Goal: Complete application form

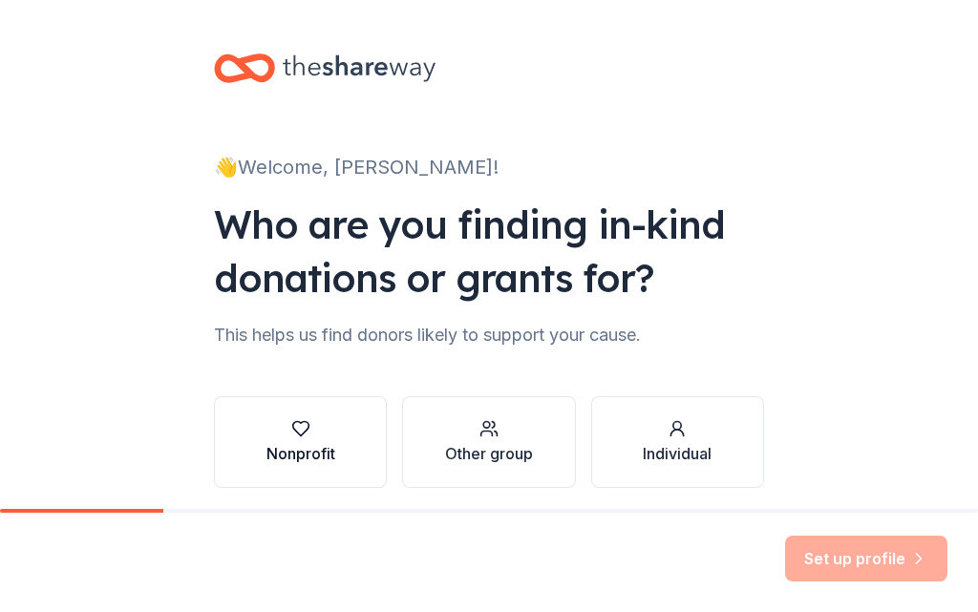
click at [292, 440] on div "Nonprofit" at bounding box center [301, 442] width 69 height 46
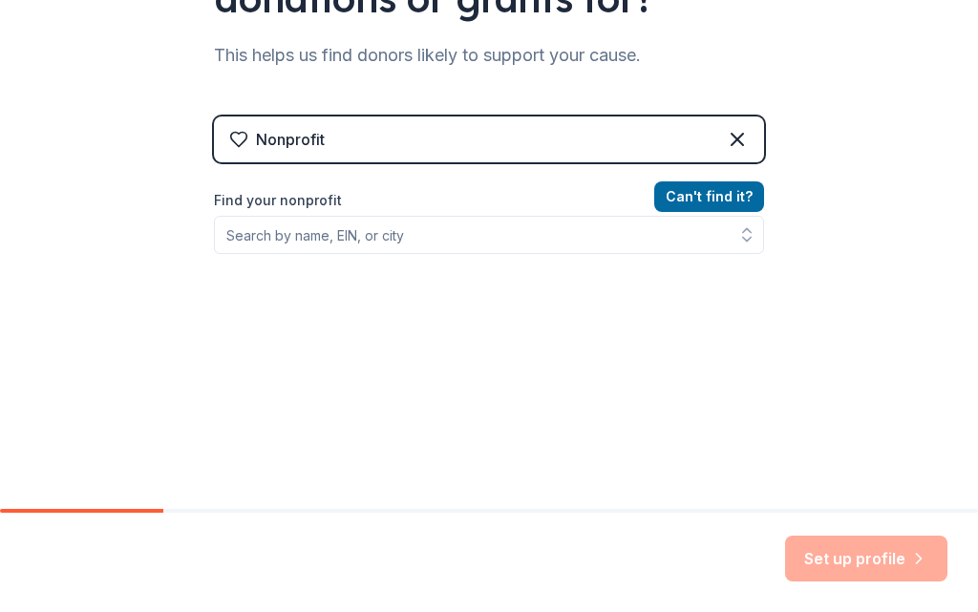
scroll to position [287, 0]
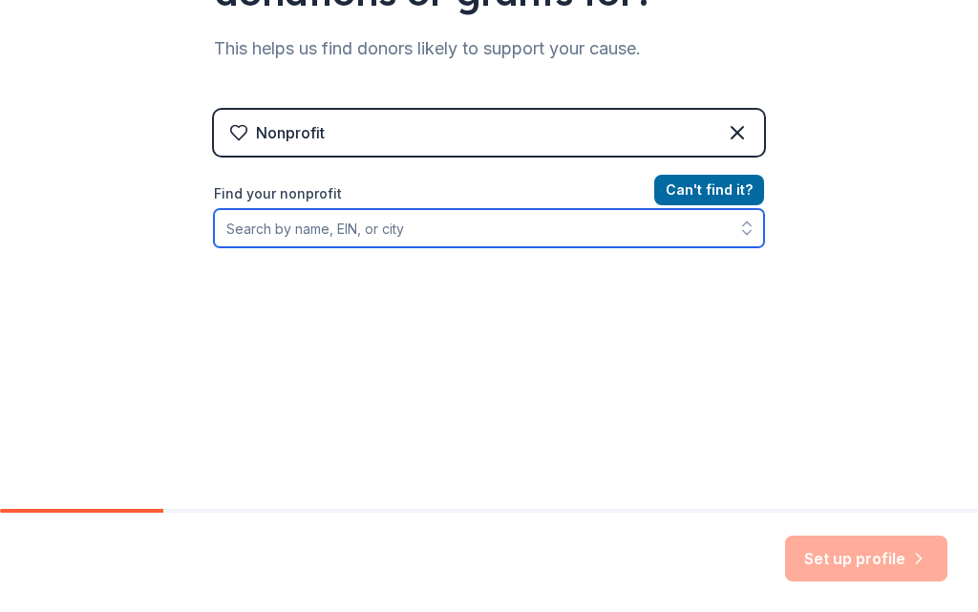
click at [412, 234] on input "Find your nonprofit" at bounding box center [489, 228] width 550 height 38
click at [635, 236] on input "East Central [US_STATE] Recycling and Reuse Hub Corporation" at bounding box center [489, 228] width 550 height 38
drag, startPoint x: 611, startPoint y: 229, endPoint x: 117, endPoint y: 233, distance: 493.9
click at [117, 233] on div "👋 Welcome, [PERSON_NAME]! Who are you finding in-kind donations or grants for? …" at bounding box center [489, 121] width 978 height 817
type input "[US_EMPLOYER_IDENTIFICATION_NUMBER]"
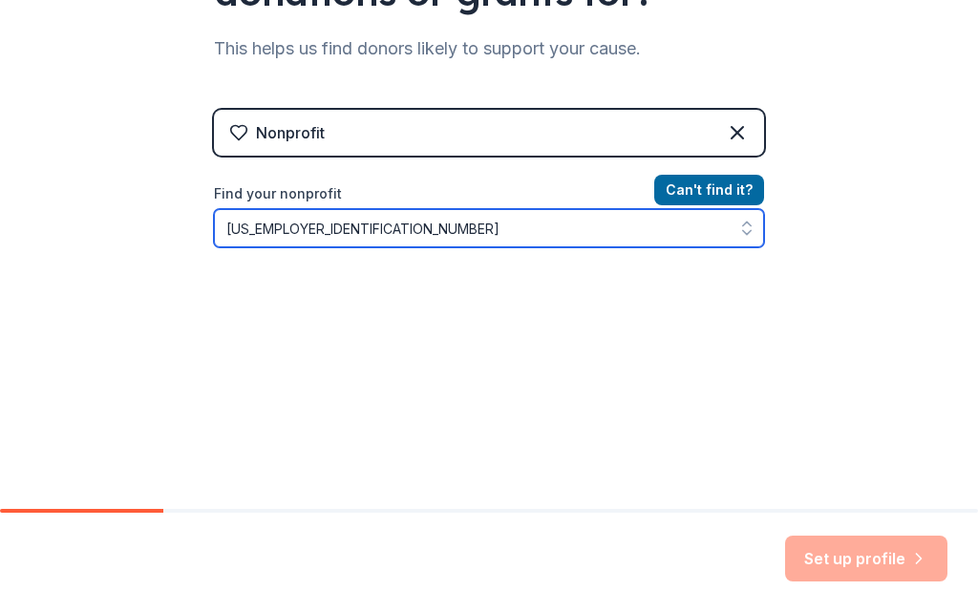
click at [310, 232] on input "[US_EMPLOYER_IDENTIFICATION_NUMBER]" at bounding box center [489, 228] width 550 height 38
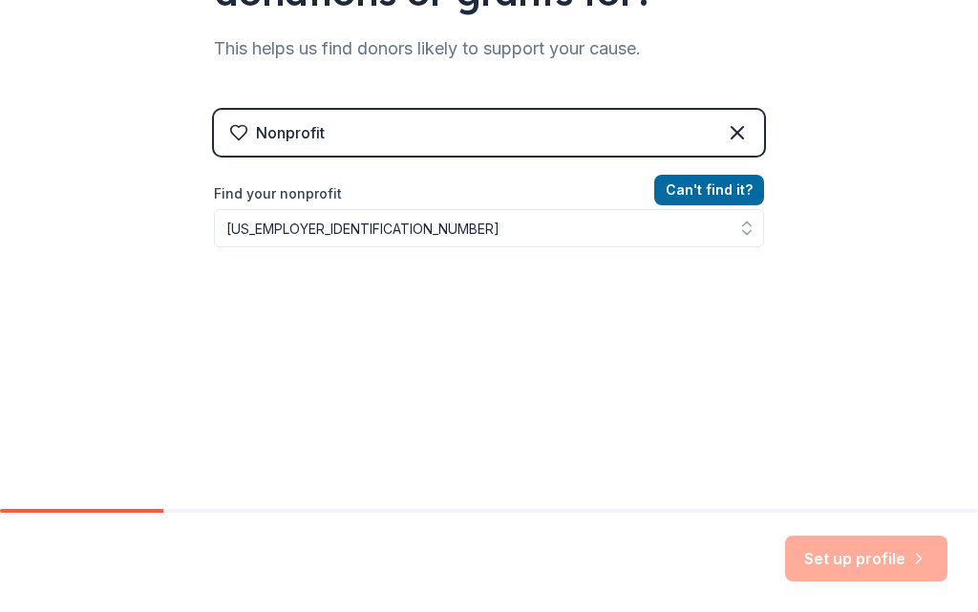
click at [837, 556] on div "Set up profile" at bounding box center [866, 559] width 162 height 46
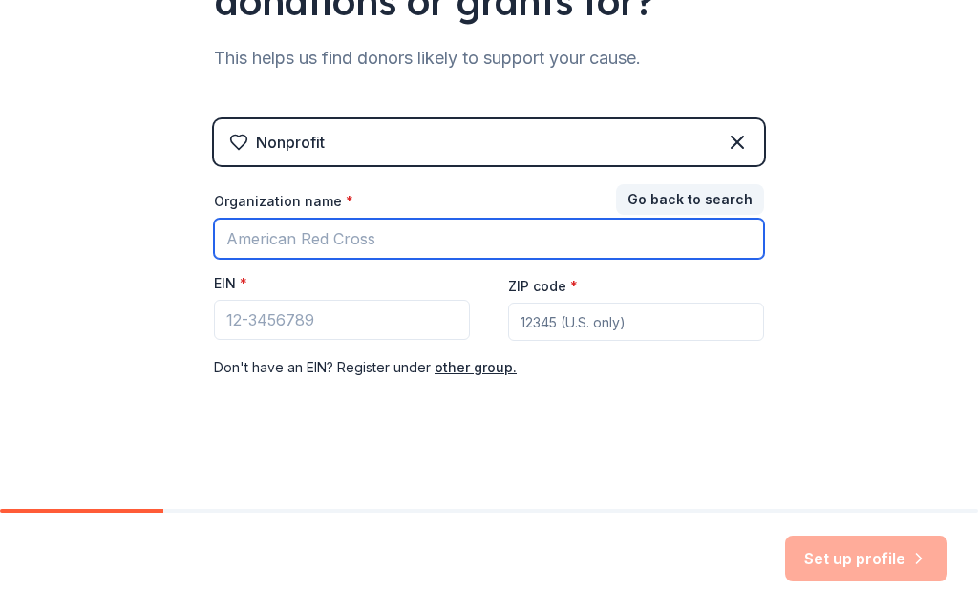
drag, startPoint x: 421, startPoint y: 234, endPoint x: 51, endPoint y: 234, distance: 370.6
click at [51, 234] on div "👋 Welcome, [PERSON_NAME]! Who are you finding in-kind donations or grants for? …" at bounding box center [489, 116] width 978 height 786
drag, startPoint x: 283, startPoint y: 239, endPoint x: 233, endPoint y: 241, distance: 49.7
click at [233, 241] on input "Organization name *" at bounding box center [489, 239] width 550 height 40
type input "East Central [US_STATE] Recycling and Reuse Hub"
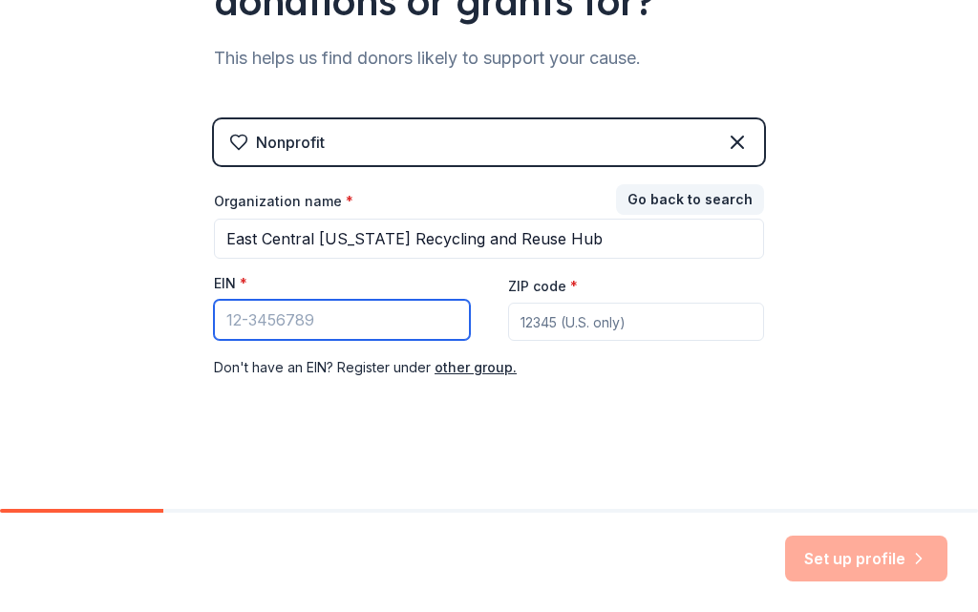
click at [261, 326] on input "EIN *" at bounding box center [342, 320] width 256 height 40
type input "[US_EMPLOYER_IDENTIFICATION_NUMBER]"
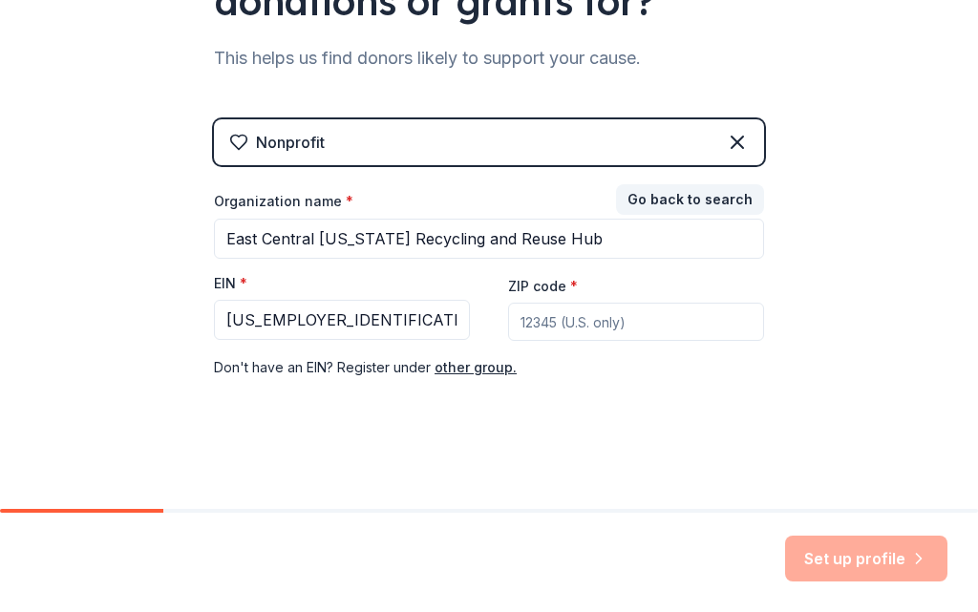
click at [554, 329] on input "ZIP code *" at bounding box center [636, 322] width 256 height 38
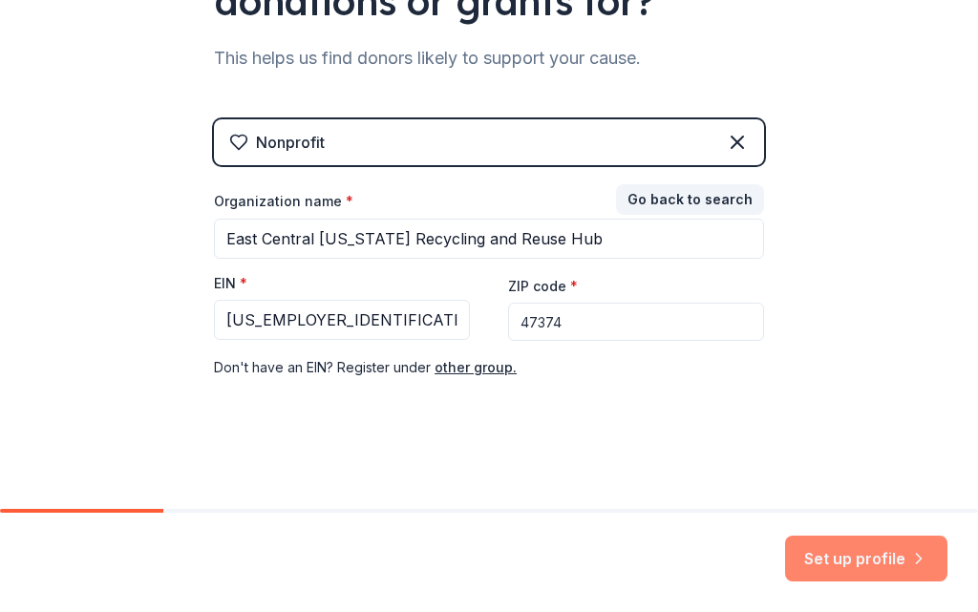
type input "47374"
click at [860, 555] on button "Set up profile" at bounding box center [866, 559] width 162 height 46
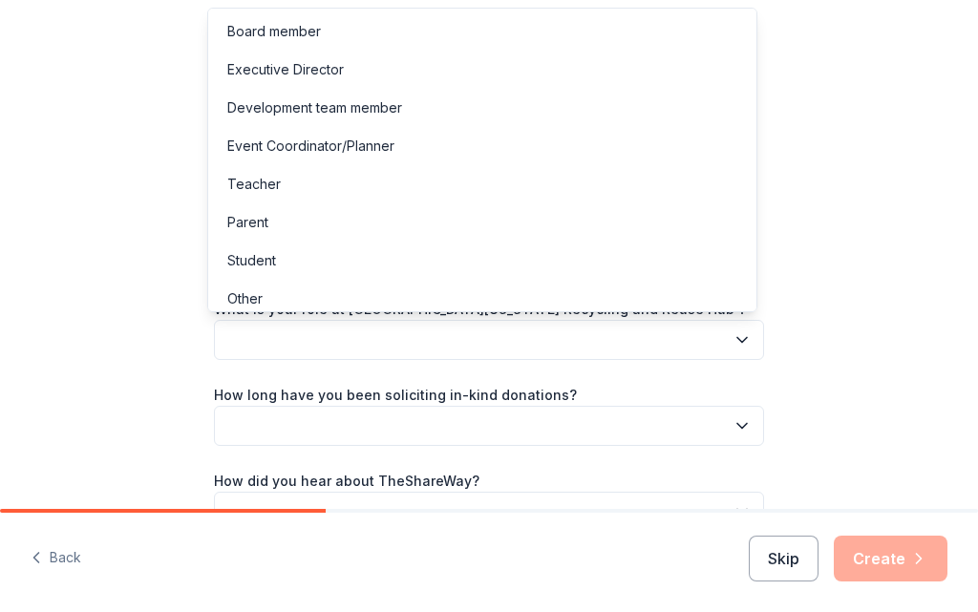
click at [740, 332] on icon "button" at bounding box center [742, 340] width 19 height 19
click at [366, 57] on div "Executive Director" at bounding box center [482, 70] width 541 height 38
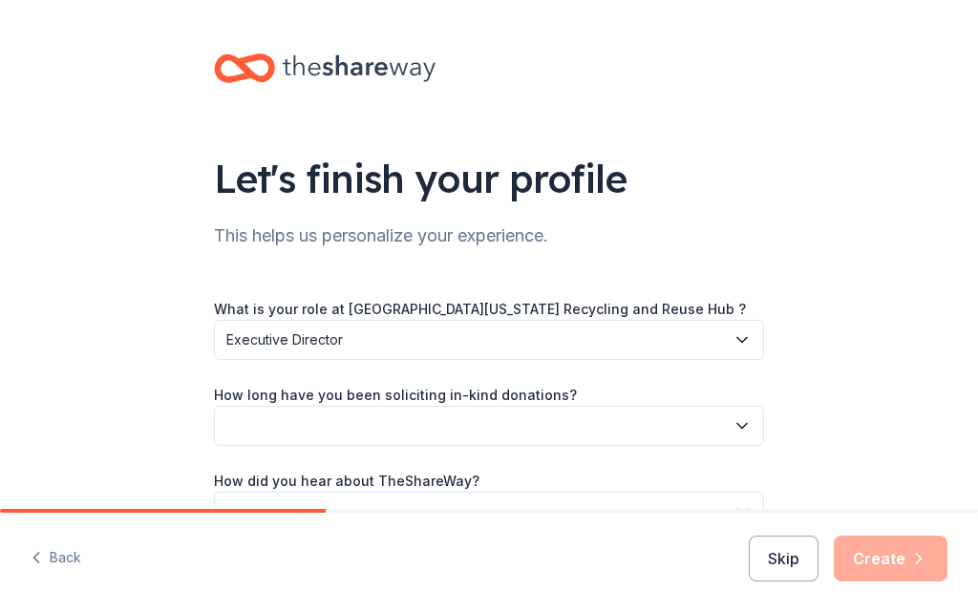
click at [737, 422] on icon "button" at bounding box center [742, 425] width 19 height 19
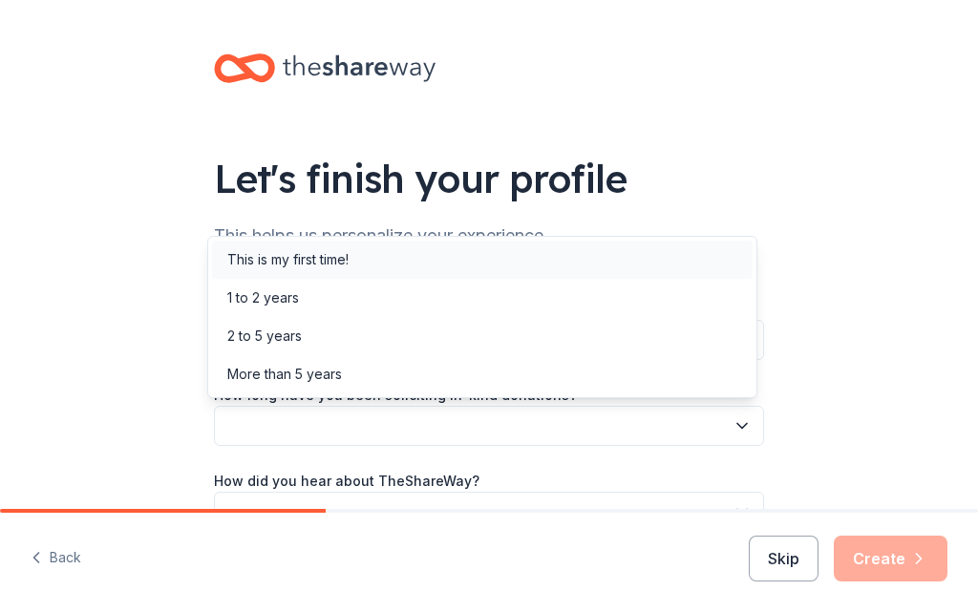
click at [297, 244] on div "This is my first time!" at bounding box center [482, 260] width 541 height 38
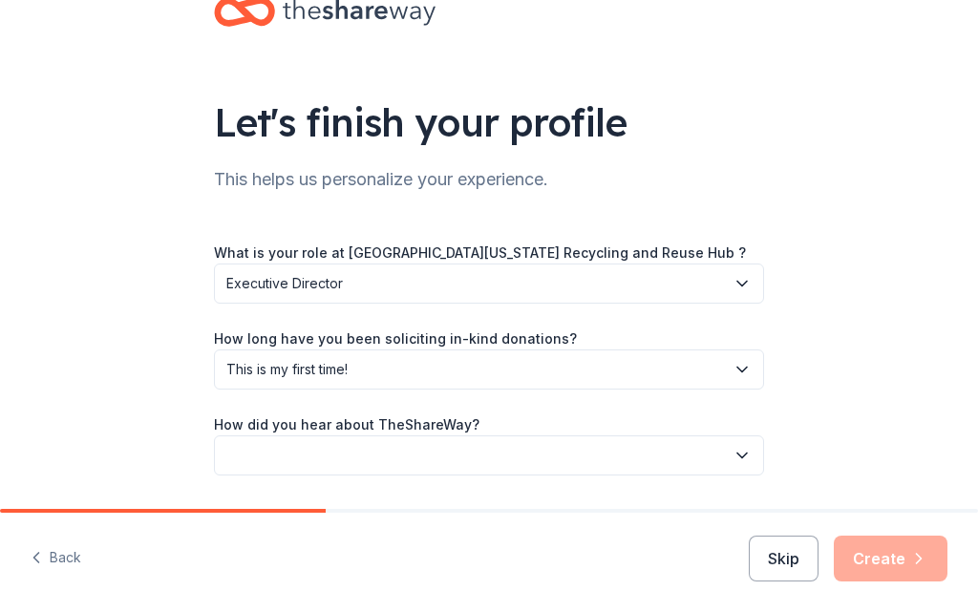
scroll to position [115, 0]
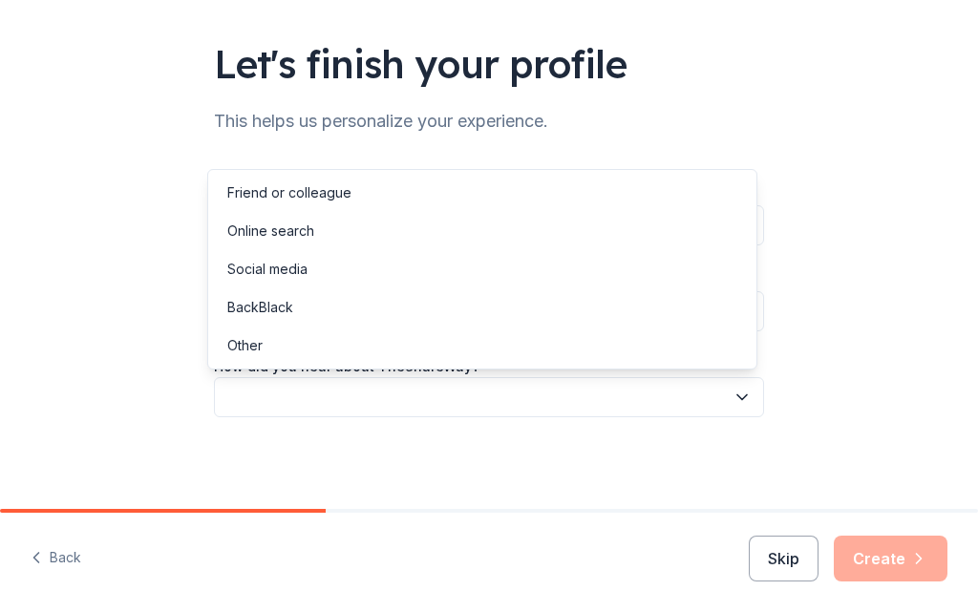
click at [737, 395] on icon "button" at bounding box center [742, 397] width 10 height 5
click at [291, 232] on div "Online search" at bounding box center [270, 231] width 87 height 23
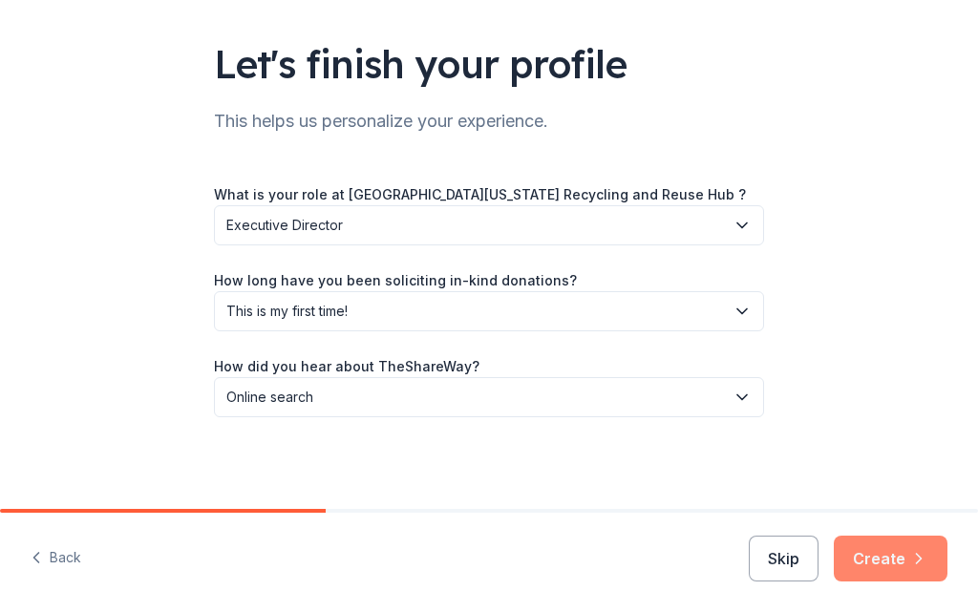
click at [884, 550] on button "Create" at bounding box center [891, 559] width 114 height 46
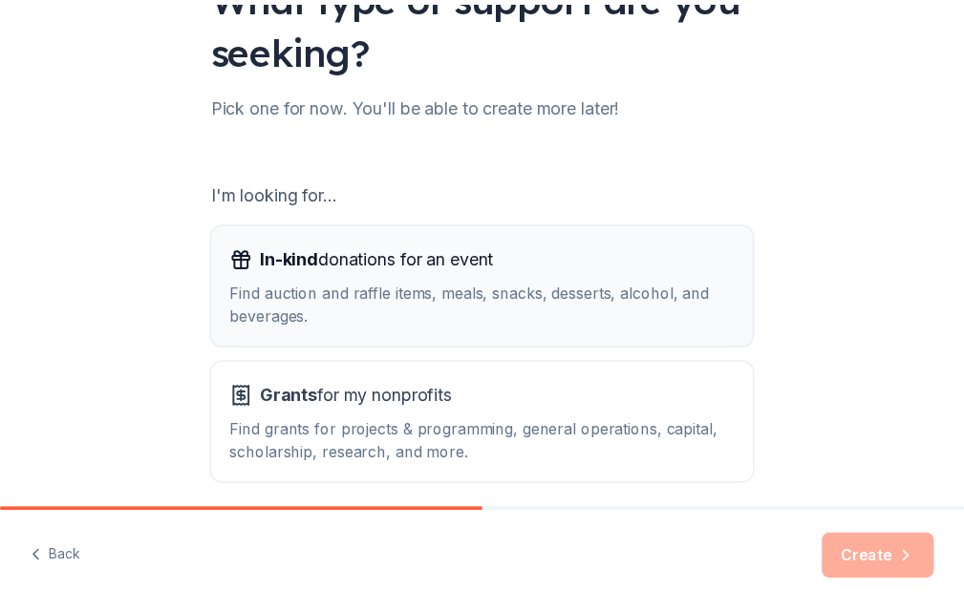
scroll to position [191, 0]
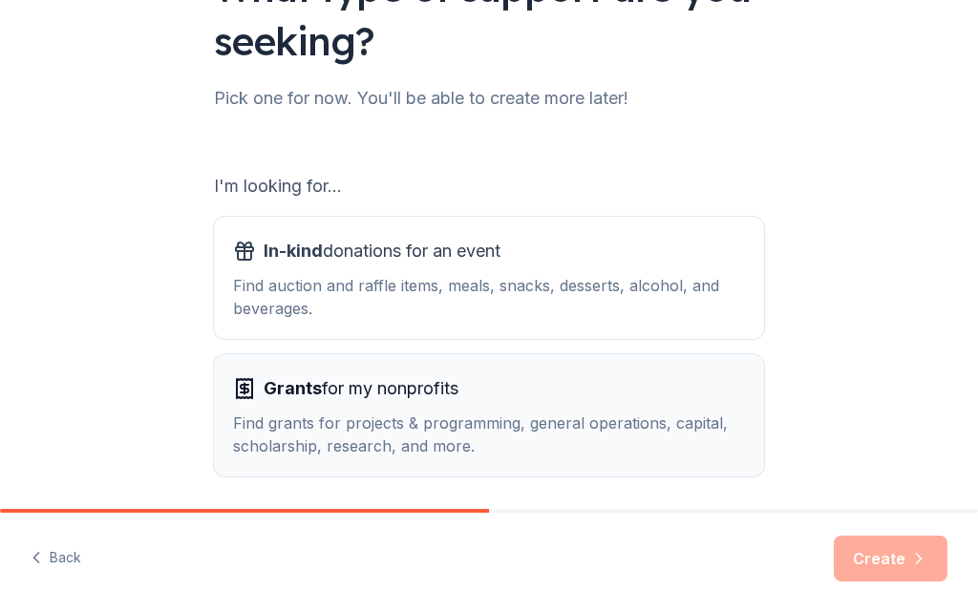
click at [333, 411] on div "Grants for my nonprofits Find grants for projects & programming, general operat…" at bounding box center [489, 416] width 512 height 84
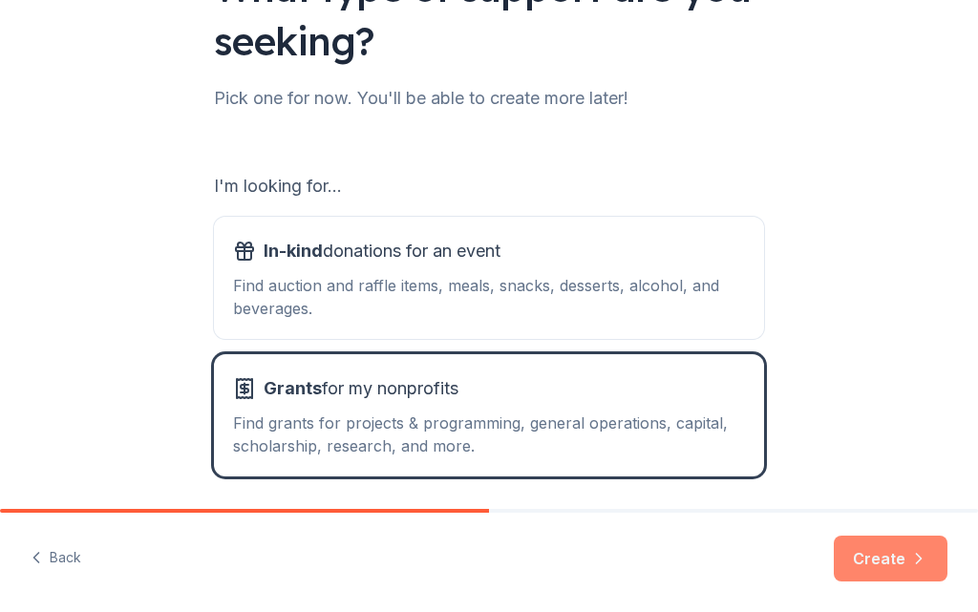
click at [887, 560] on button "Create" at bounding box center [891, 559] width 114 height 46
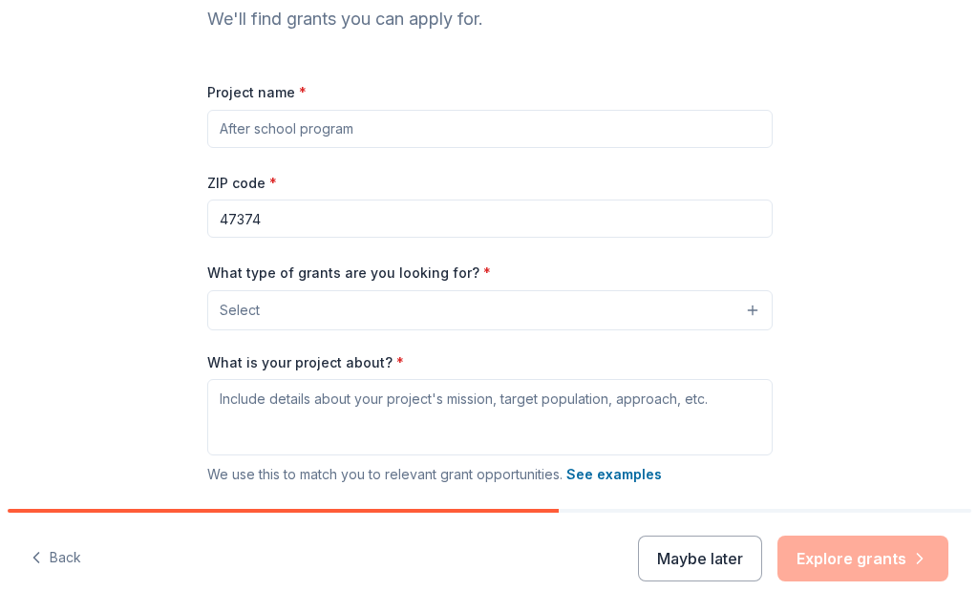
scroll to position [191, 0]
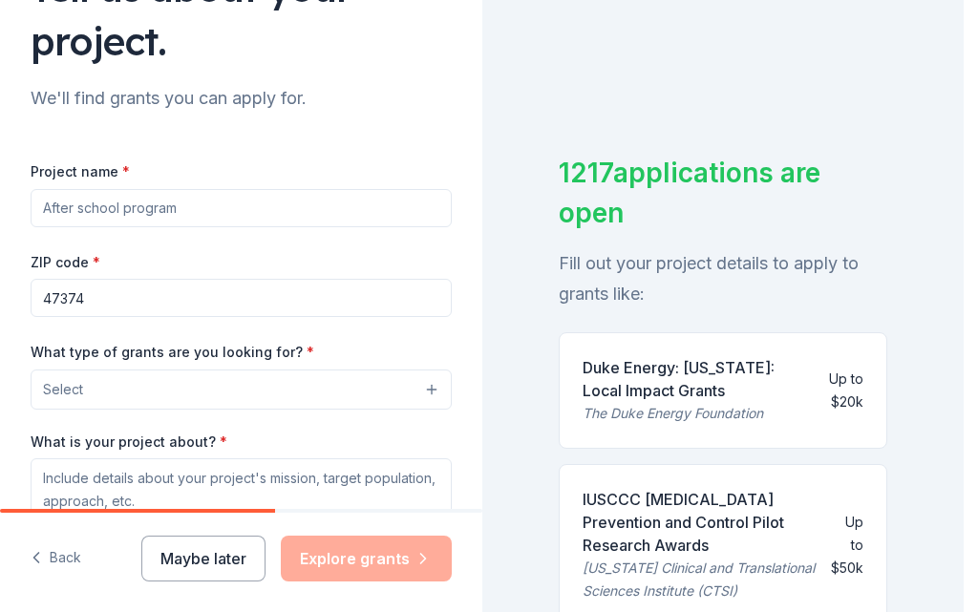
click at [410, 385] on button "Select" at bounding box center [241, 390] width 421 height 40
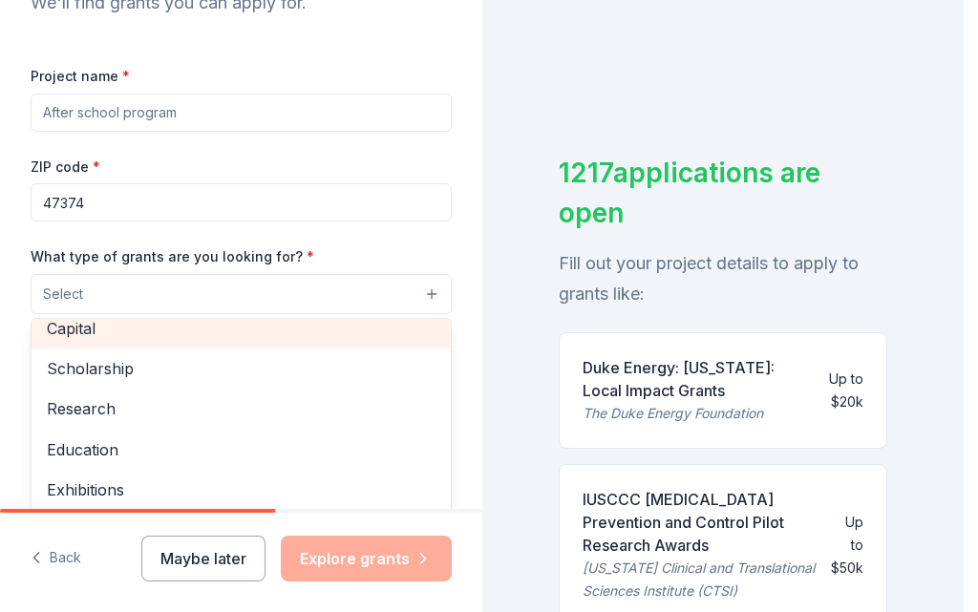
scroll to position [85, 0]
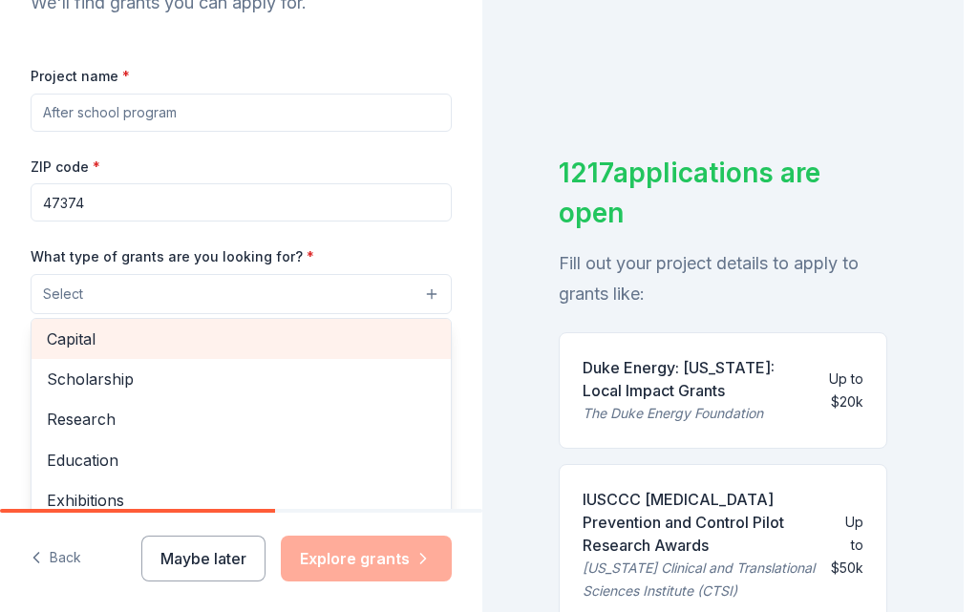
click at [294, 335] on span "Capital" at bounding box center [241, 339] width 389 height 25
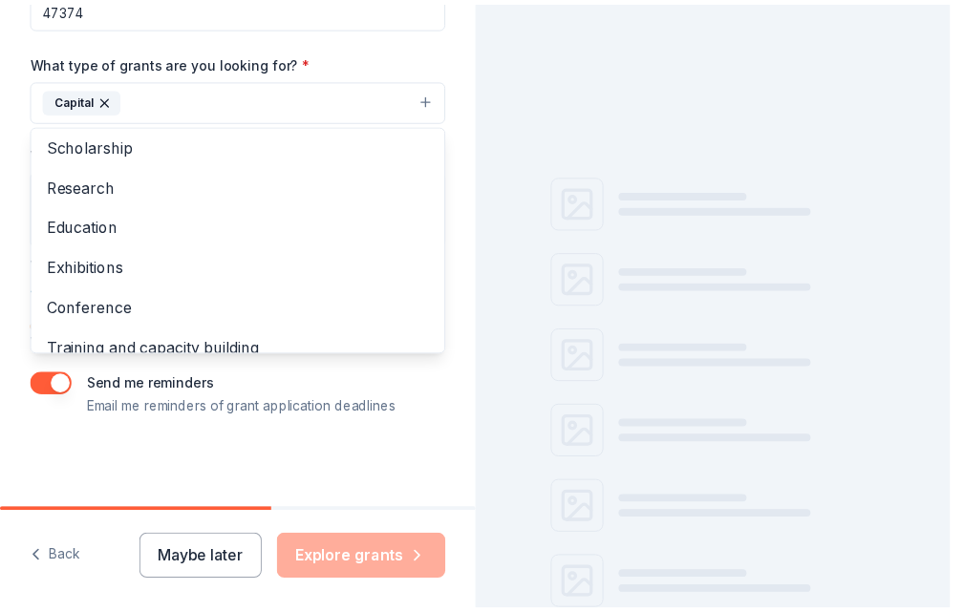
scroll to position [482, 0]
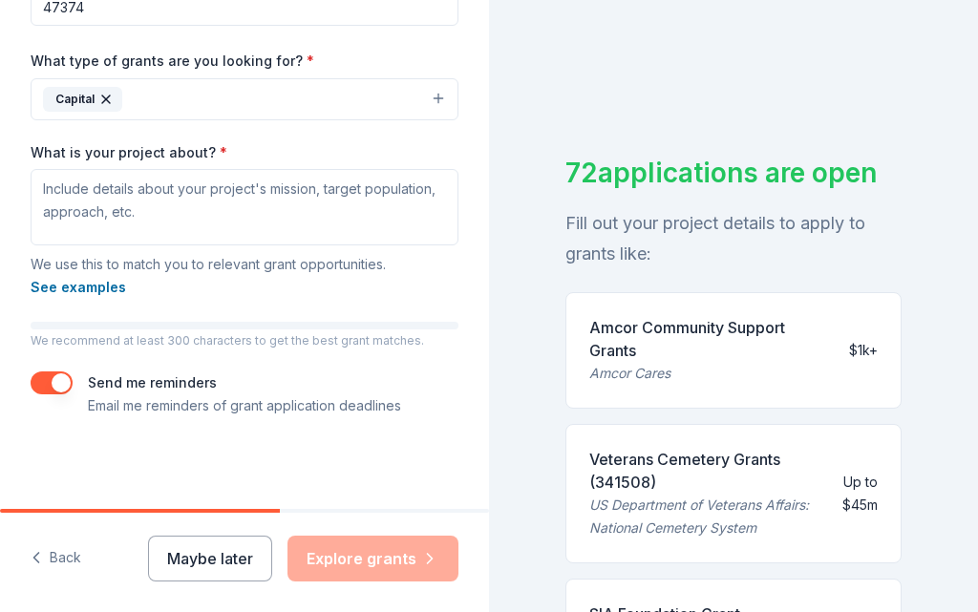
click at [393, 106] on button "Capital" at bounding box center [245, 99] width 428 height 42
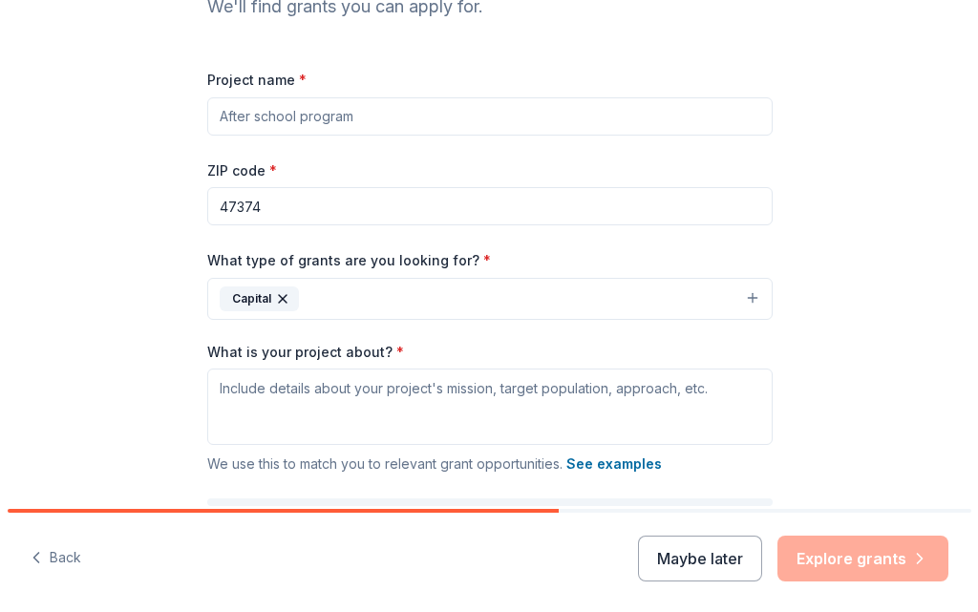
scroll to position [291, 0]
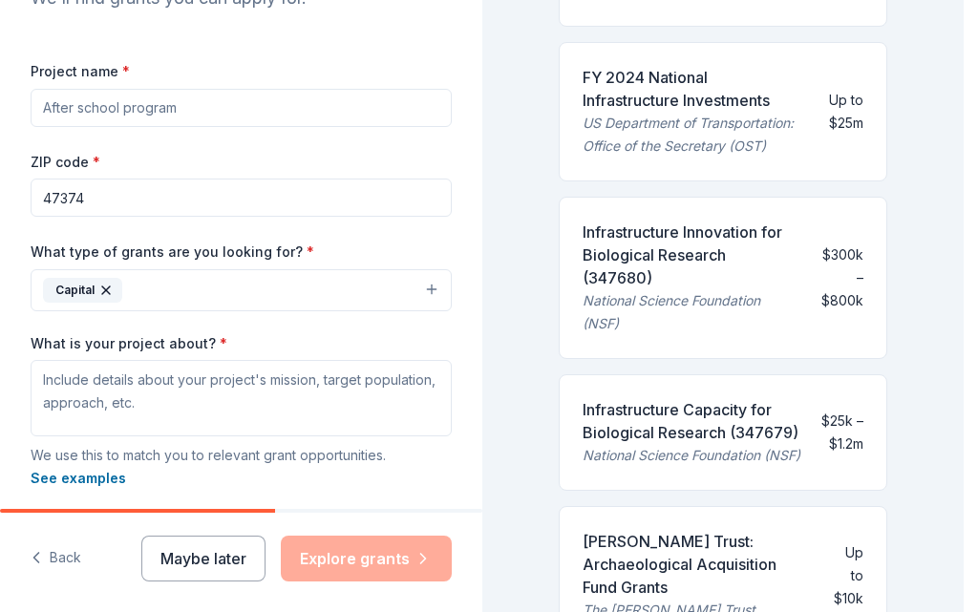
click at [417, 283] on button "Capital" at bounding box center [241, 290] width 421 height 42
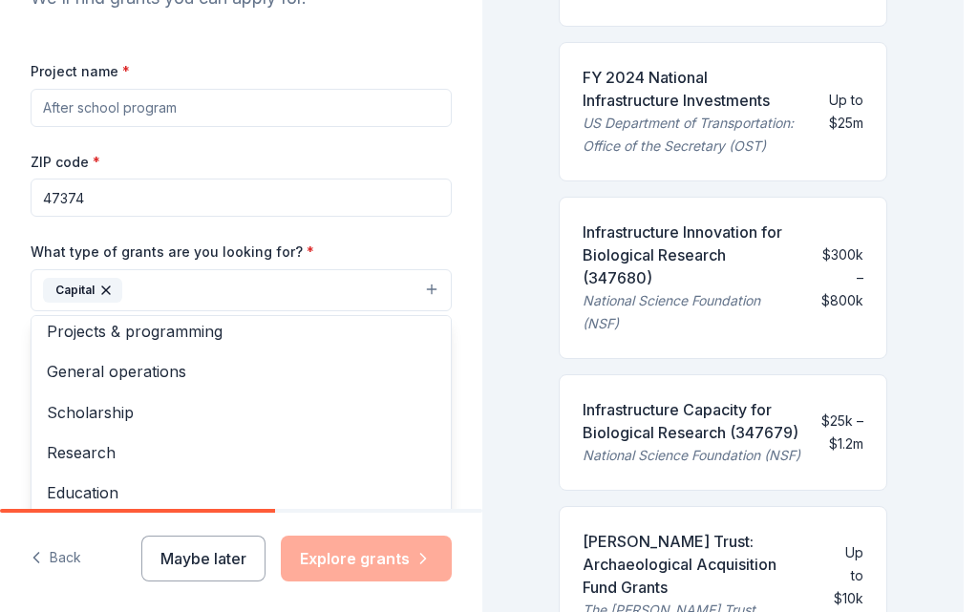
scroll to position [0, 0]
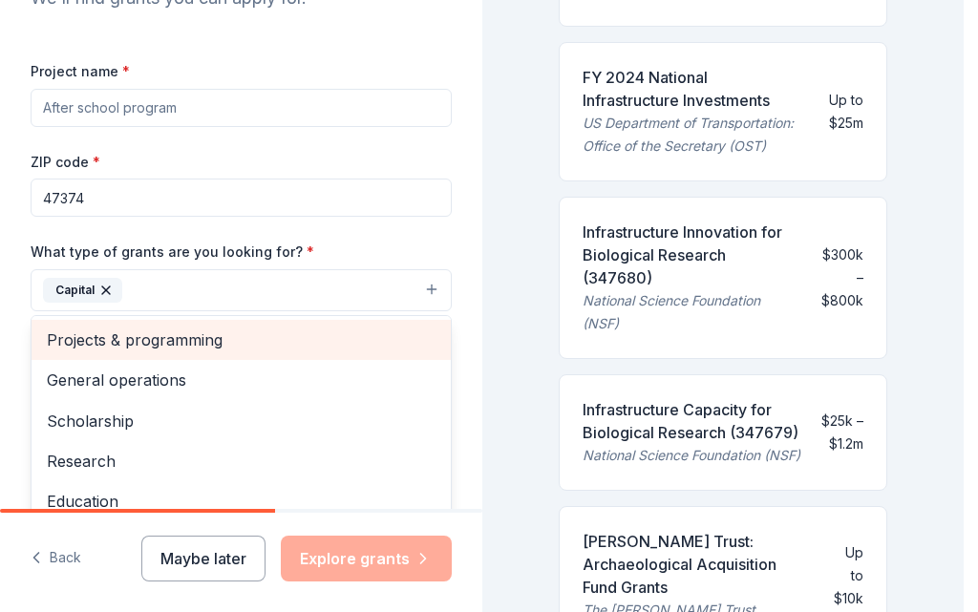
click at [142, 342] on span "Projects & programming" at bounding box center [241, 340] width 389 height 25
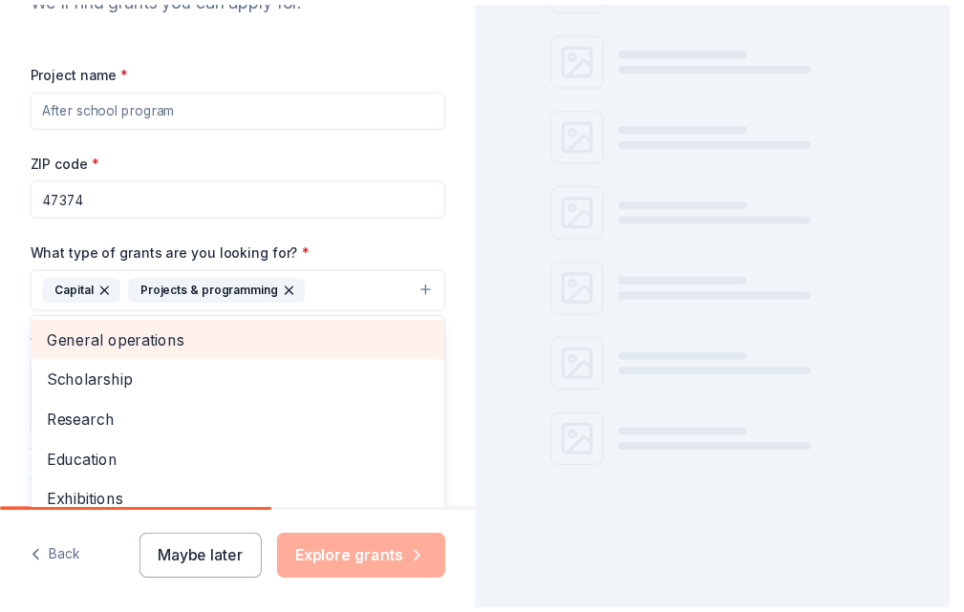
scroll to position [846, 0]
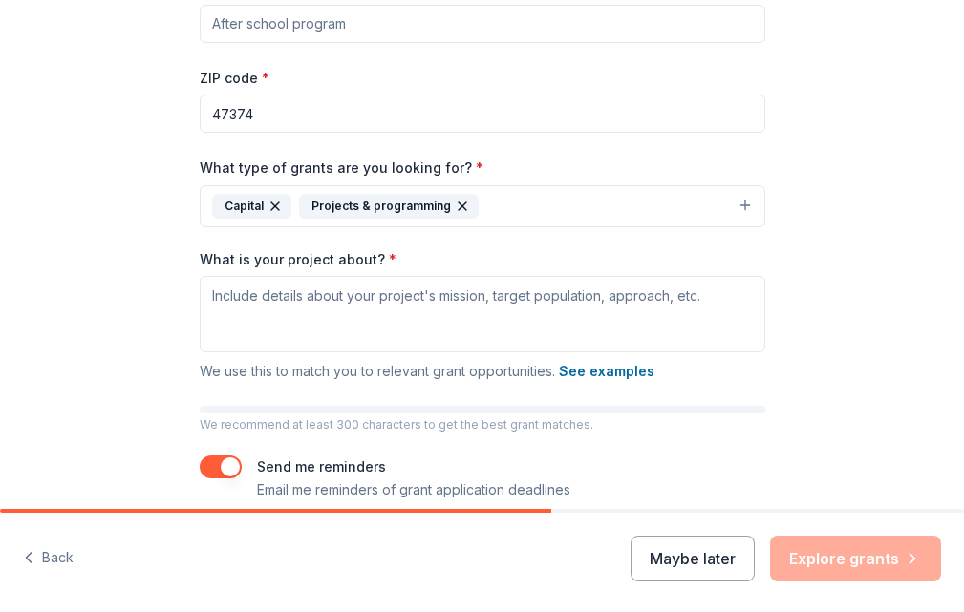
click at [267, 214] on icon "button" at bounding box center [274, 206] width 15 height 15
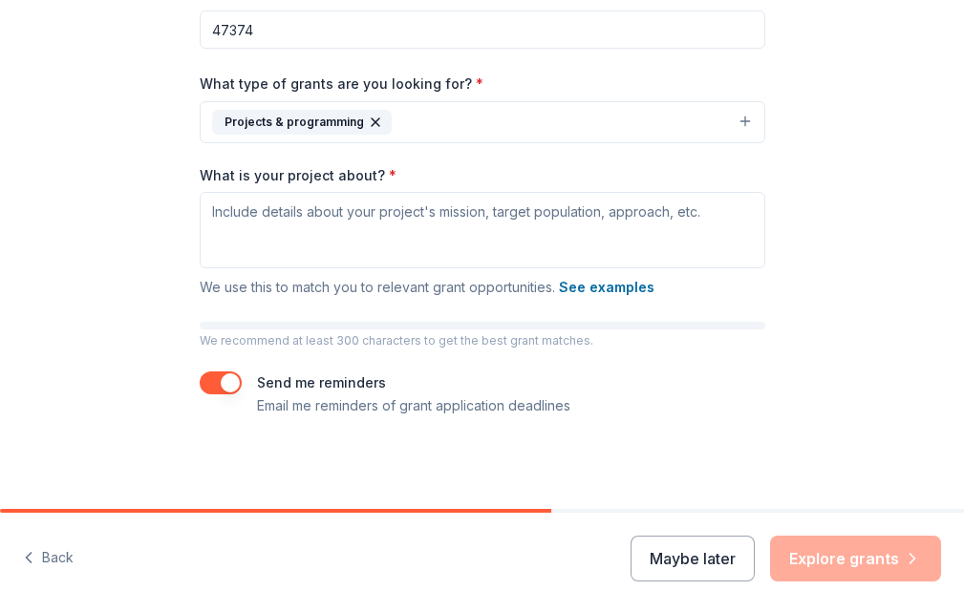
scroll to position [482, 0]
click at [389, 167] on span "*" at bounding box center [393, 175] width 8 height 16
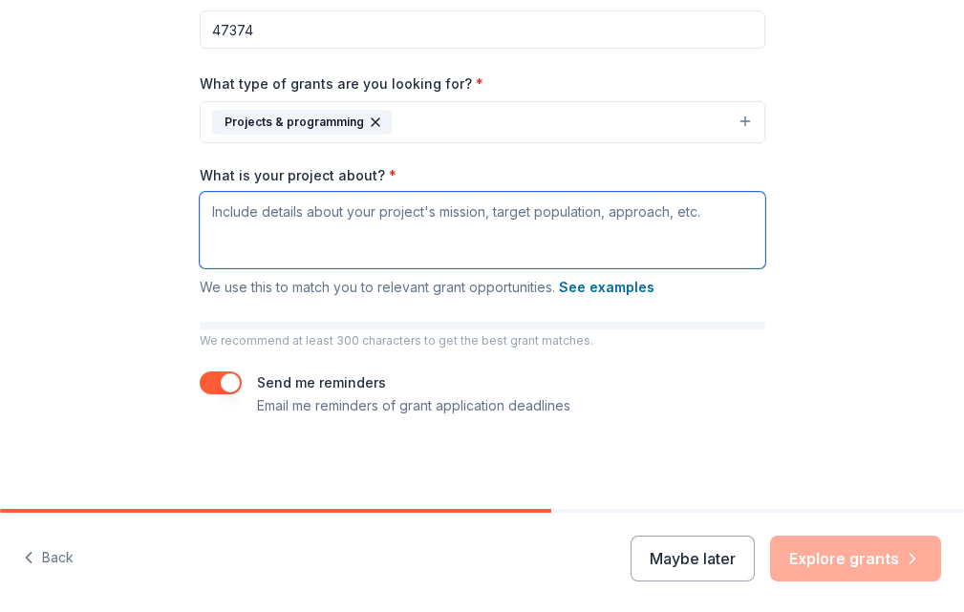
click at [213, 192] on textarea "What is your project about? *" at bounding box center [483, 230] width 566 height 76
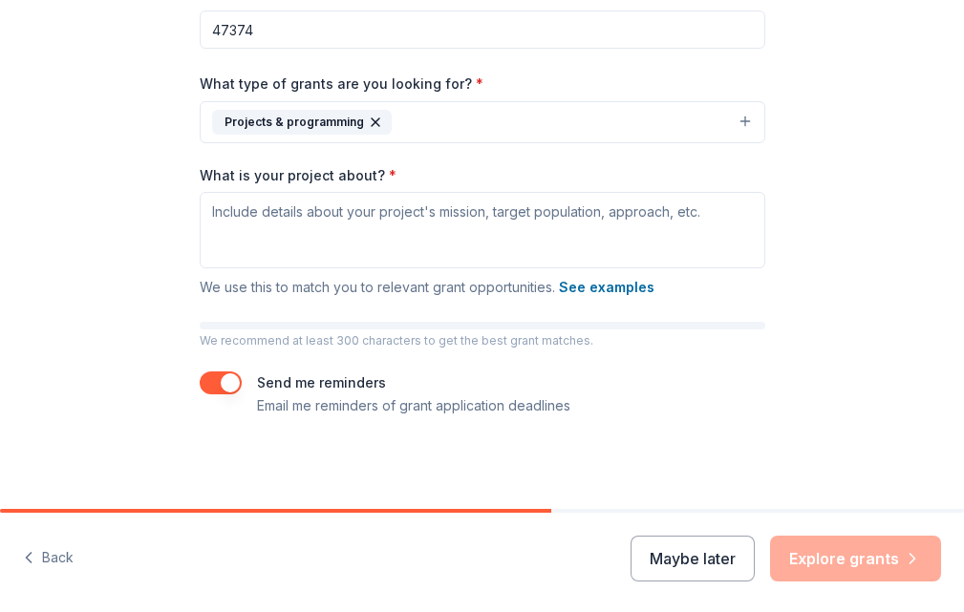
click at [0, 0] on div "654 applications are open Fill out your project details to apply to grants like…" at bounding box center [0, 0] width 0 height 0
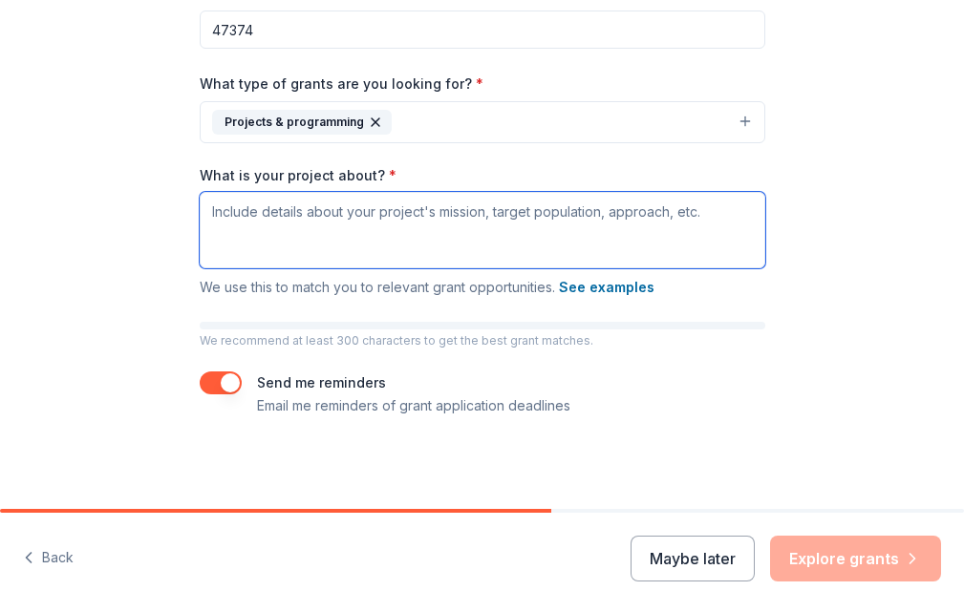
click at [200, 199] on textarea "What is your project about? *" at bounding box center [483, 230] width 566 height 76
